Goal: Information Seeking & Learning: Find specific fact

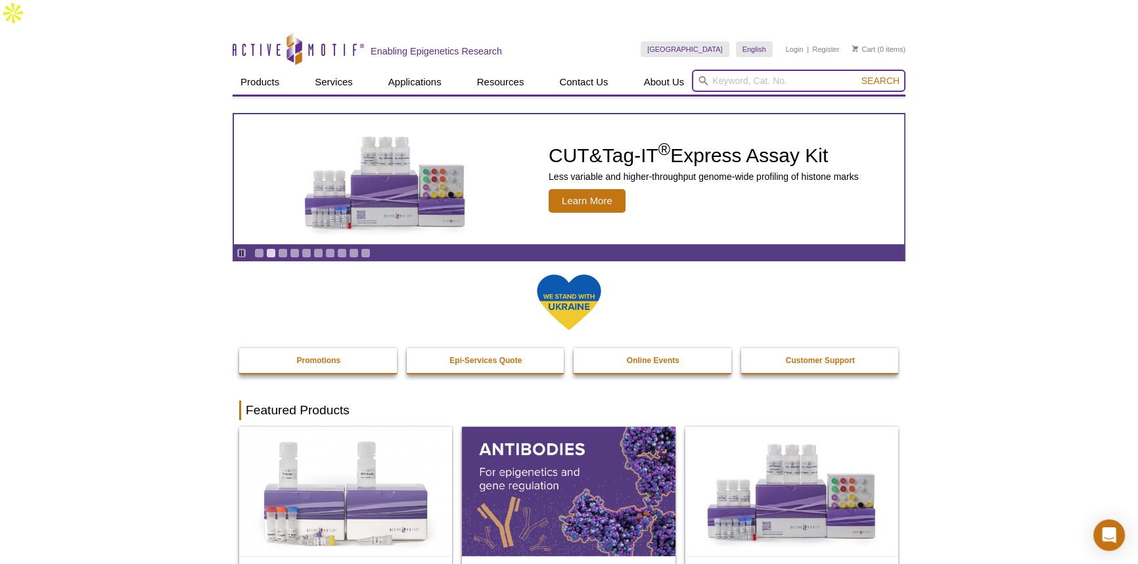
click at [743, 70] on input "search" at bounding box center [799, 81] width 214 height 22
paste input "18020"
type input "18020"
click at [876, 76] on span "Search" at bounding box center [880, 81] width 38 height 11
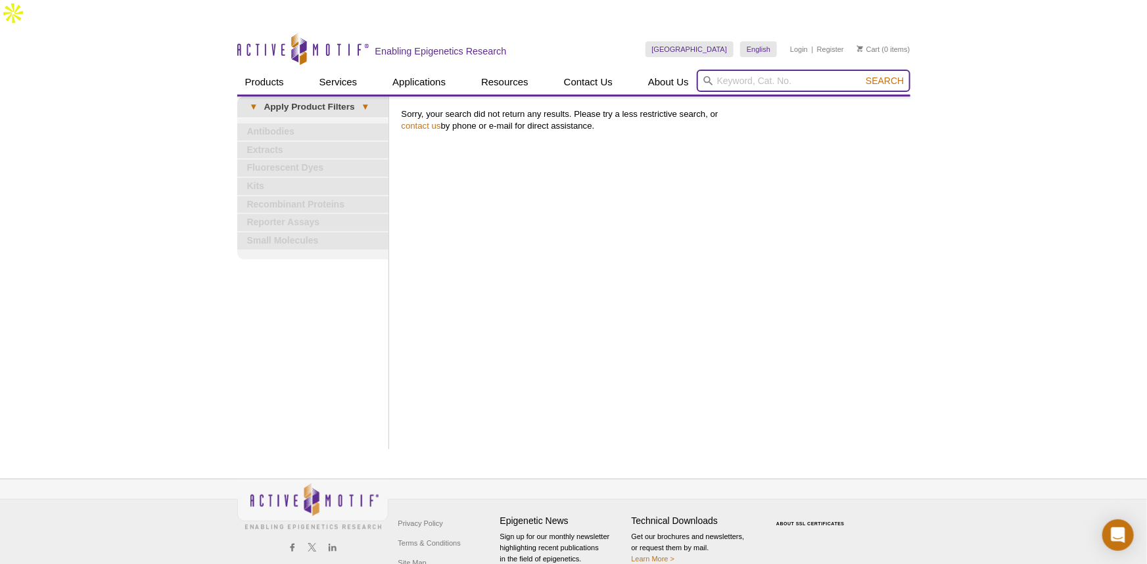
click at [716, 70] on input "search" at bounding box center [804, 81] width 214 height 22
paste input "18021"
type input "18021"
click at [881, 76] on span "Search" at bounding box center [884, 81] width 38 height 11
click at [729, 70] on input "search" at bounding box center [804, 81] width 214 height 22
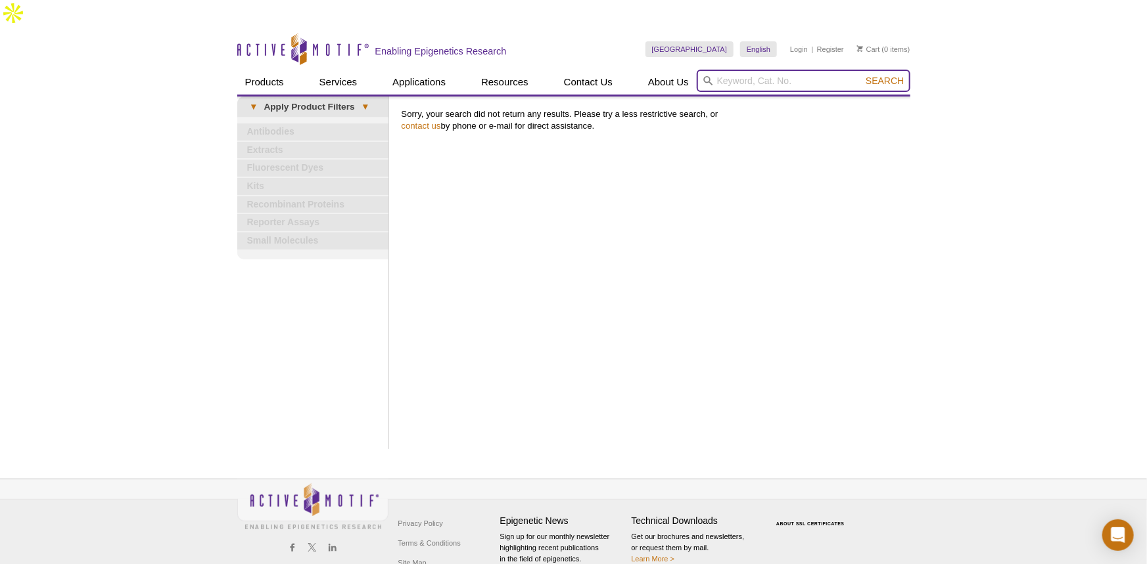
paste input "18022"
type input "18022"
click at [892, 76] on span "Search" at bounding box center [884, 81] width 38 height 11
